Goal: Check status

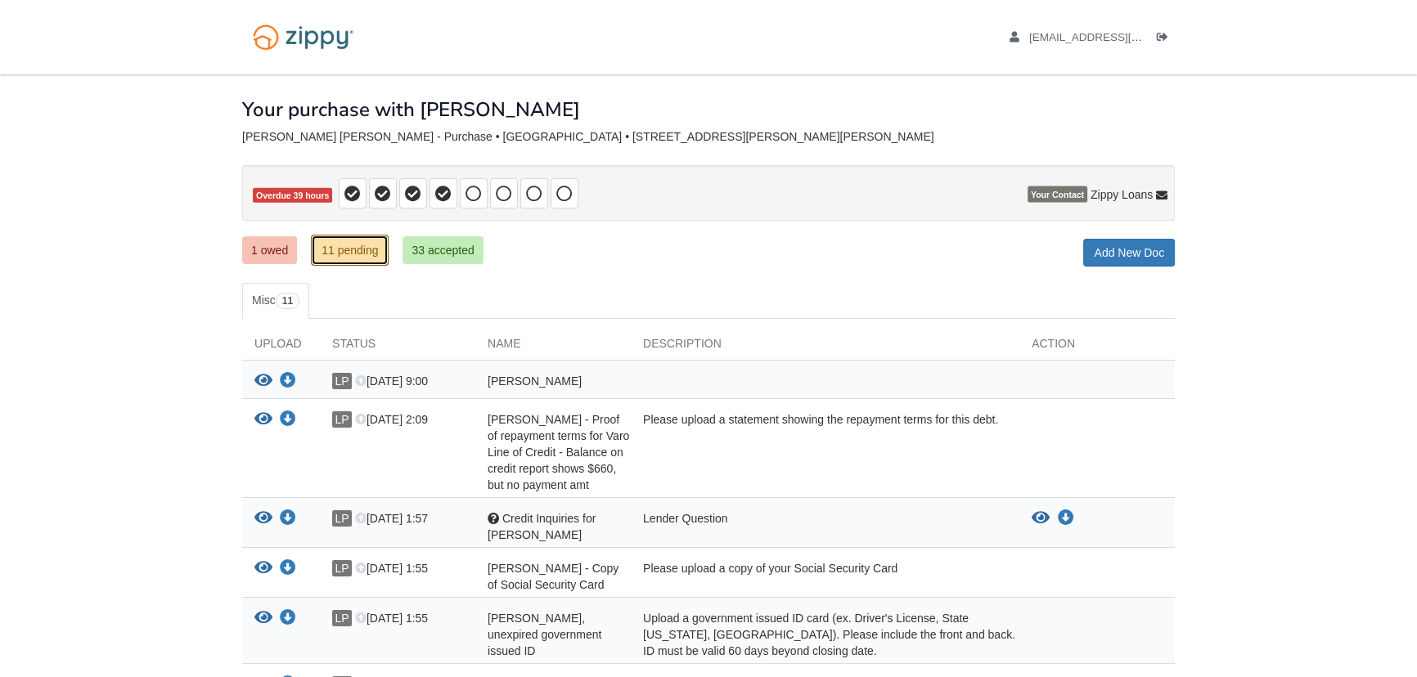
click at [359, 250] on link "11 pending" at bounding box center [350, 250] width 78 height 31
click at [284, 250] on link "1 owed" at bounding box center [269, 250] width 55 height 28
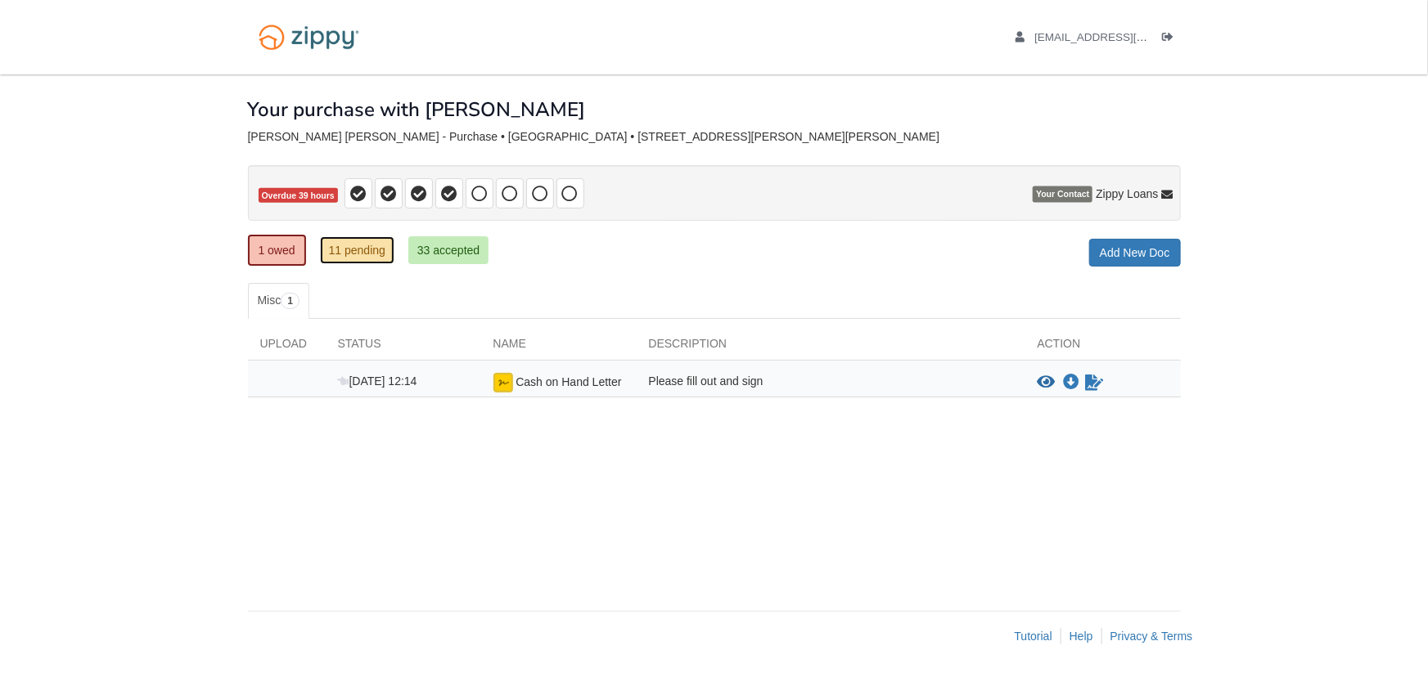
click at [340, 250] on link "11 pending" at bounding box center [357, 250] width 74 height 28
